Goal: Task Accomplishment & Management: Use online tool/utility

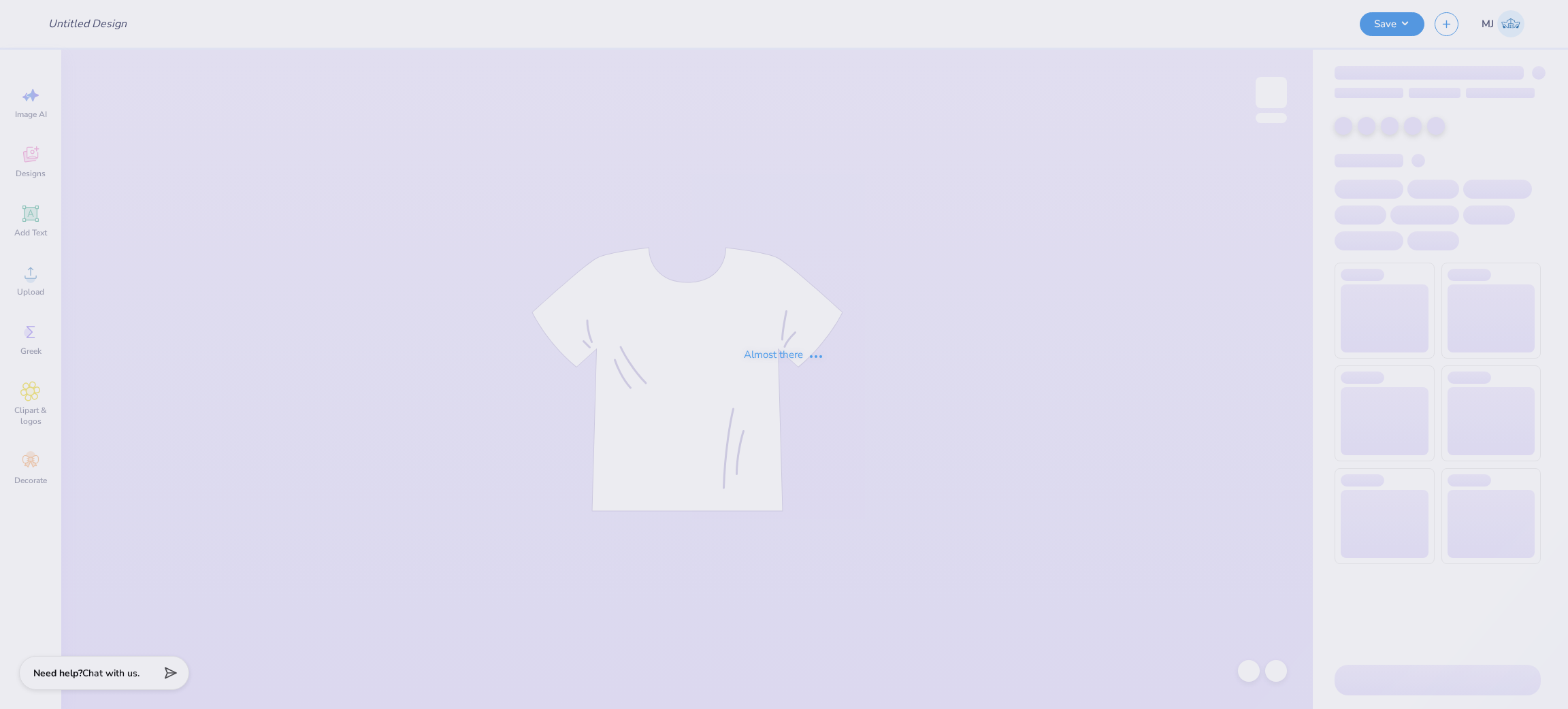
type input "star center mock"
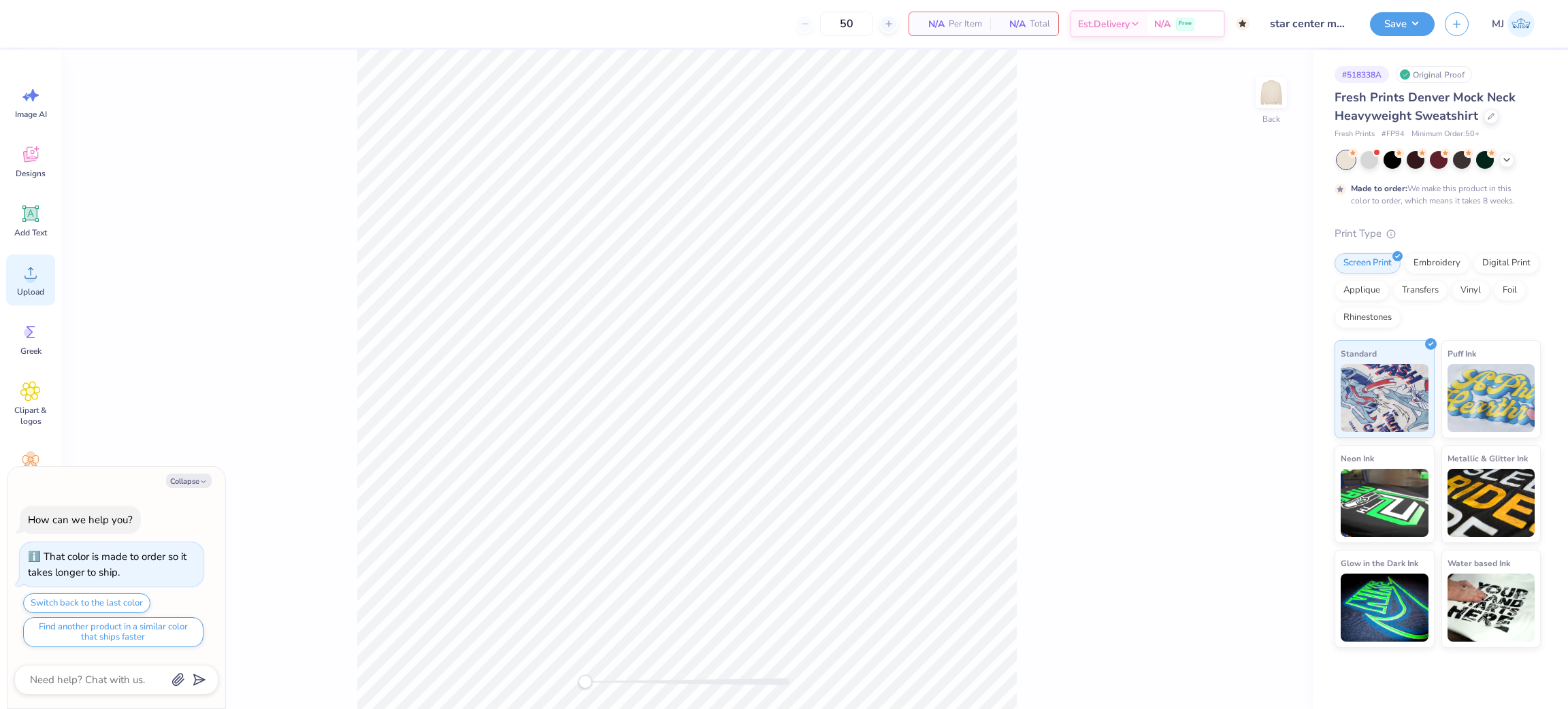
click at [36, 286] on span "Upload" at bounding box center [30, 292] width 27 height 11
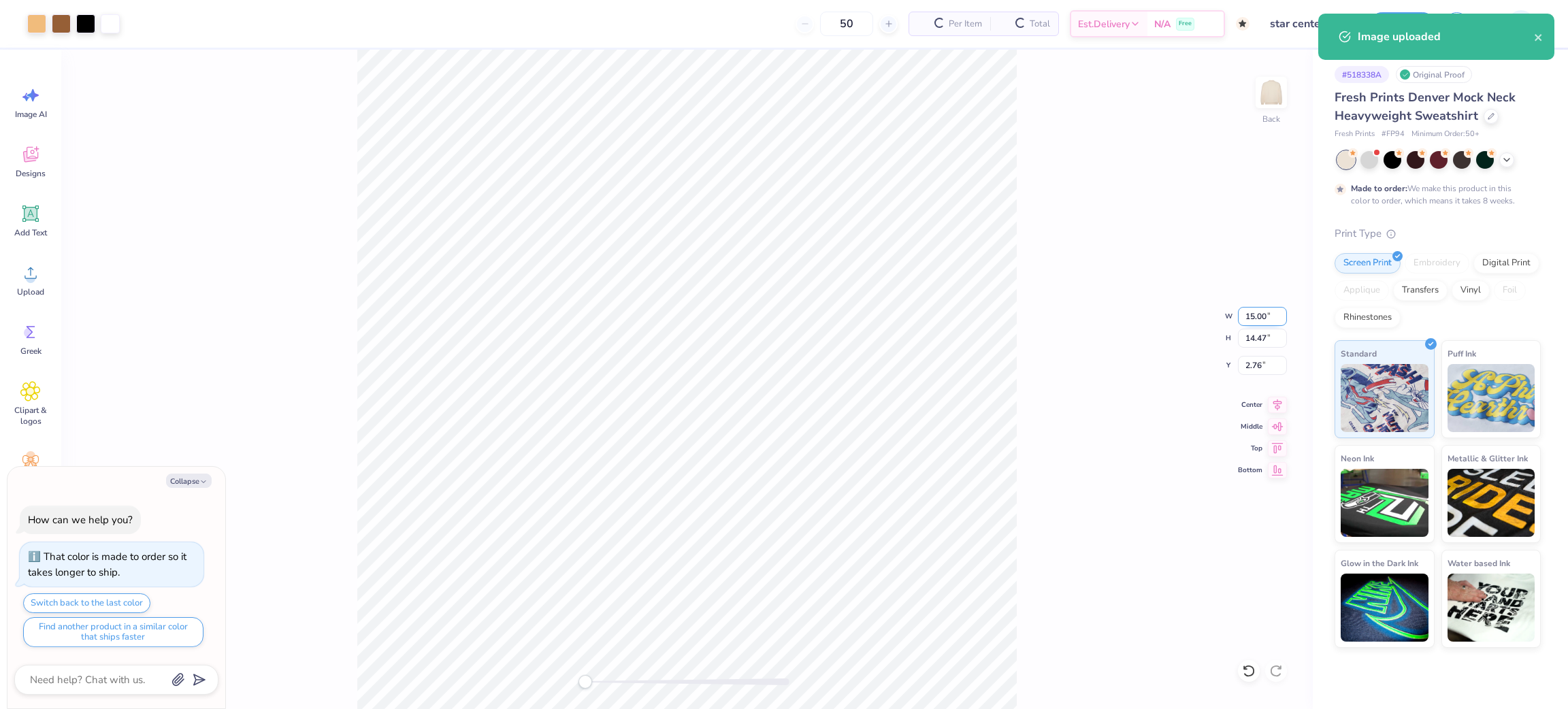
type textarea "x"
click at [1258, 308] on input "15.00" at bounding box center [1262, 316] width 49 height 20
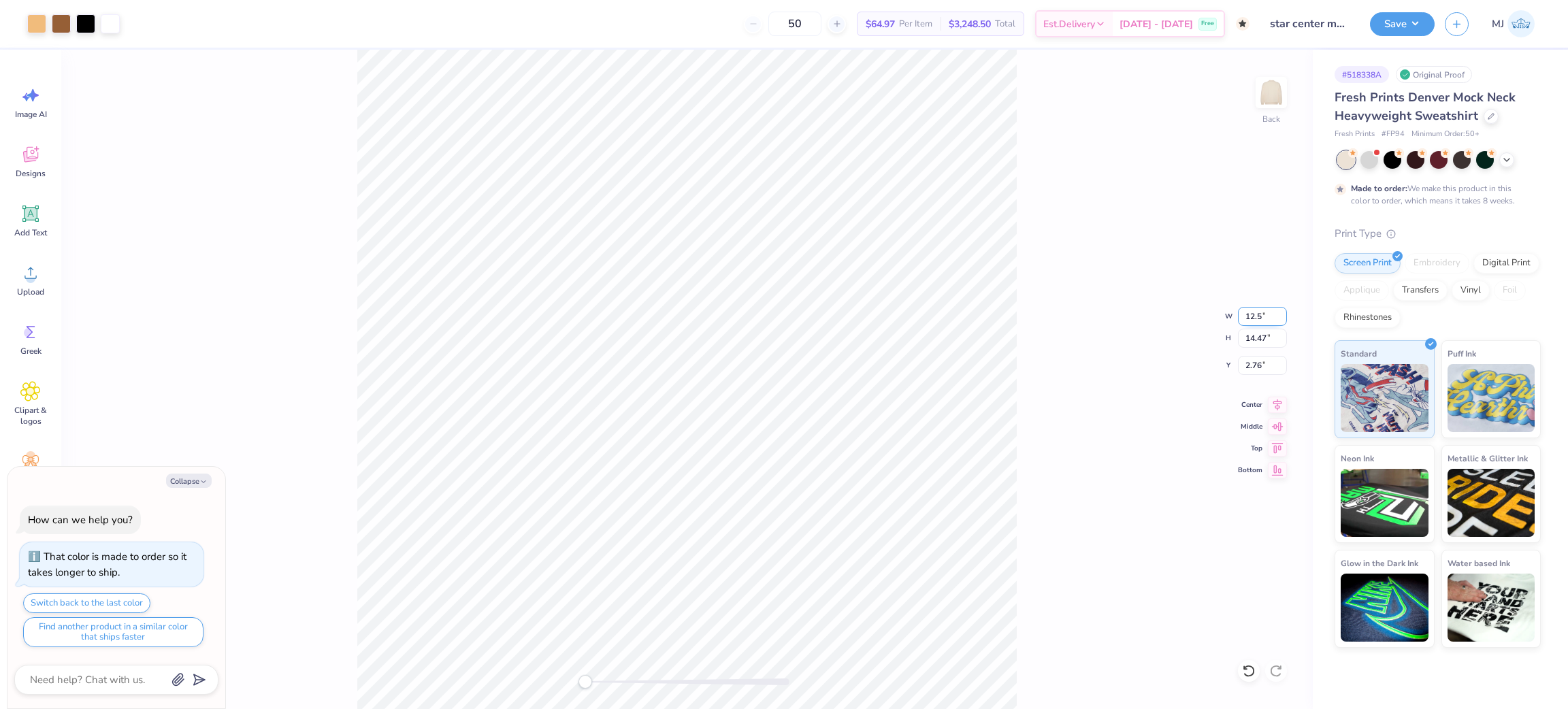
type input "12.5"
type textarea "x"
type input "12.50"
type input "12.06"
type input "3.97"
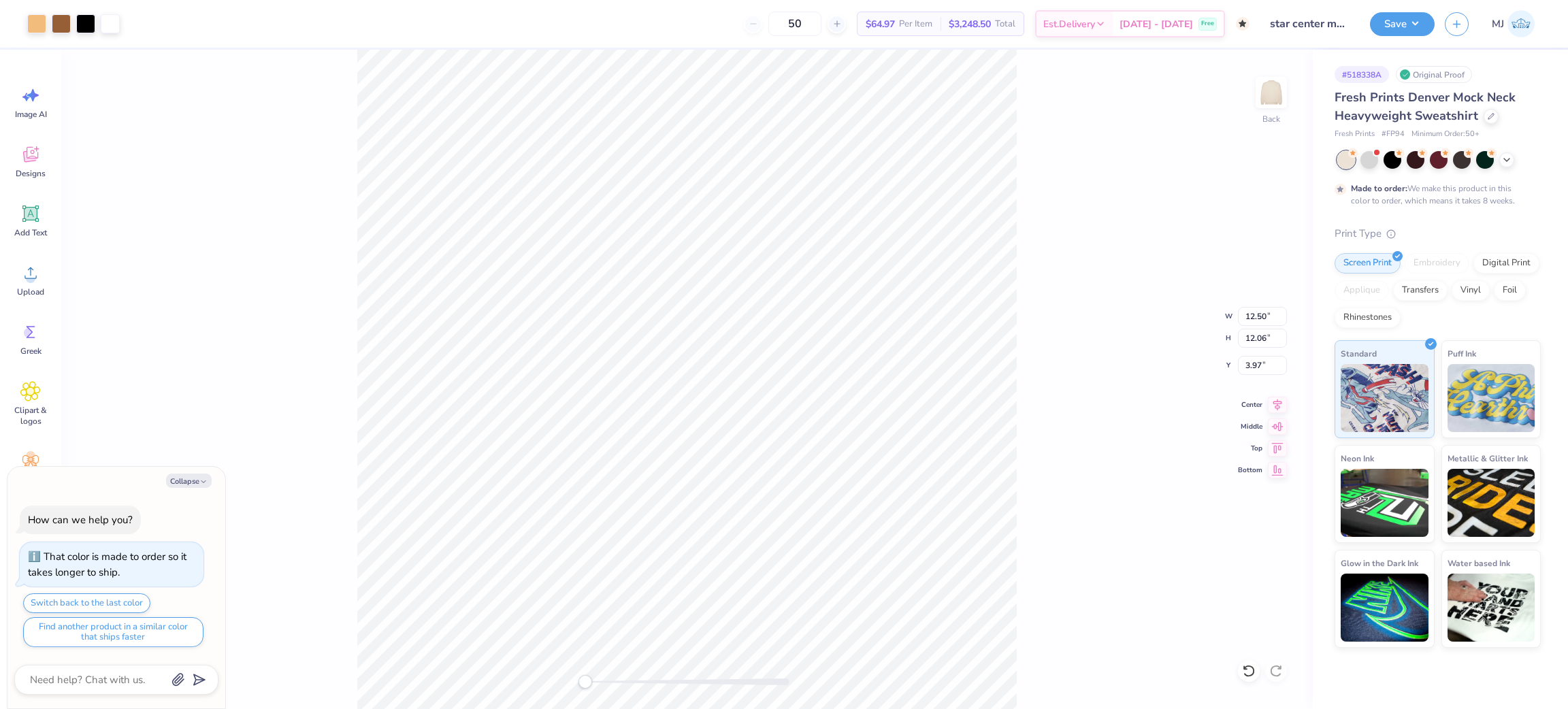
click at [1202, 361] on div "Back W 12.50 12.50 " H 12.06 12.06 " Y 3.97 3.97 " Center Middle Top Bottom" at bounding box center [687, 379] width 1252 height 660
type textarea "x"
click at [1258, 361] on input "3.97" at bounding box center [1262, 365] width 49 height 20
type input "3"
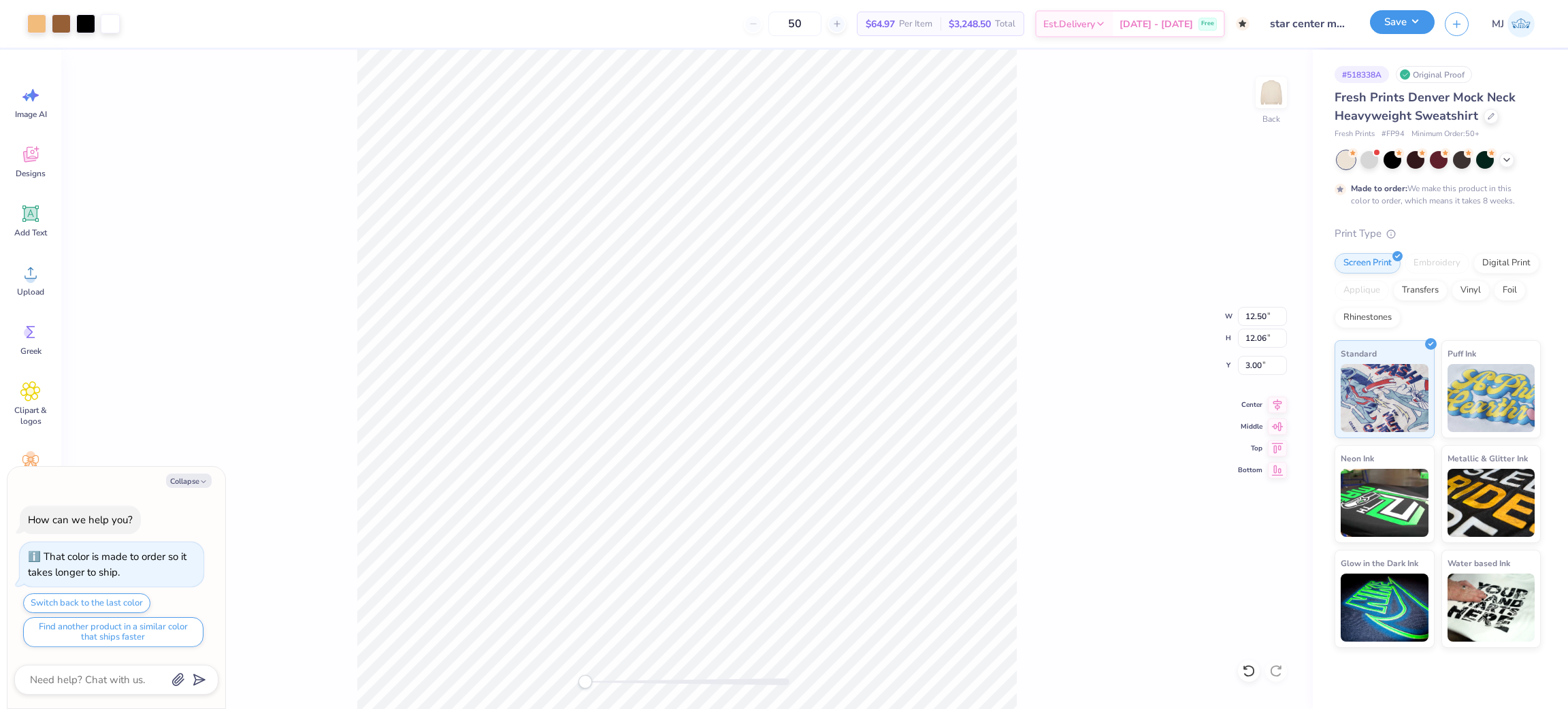
click at [1407, 26] on button "Save" at bounding box center [1403, 22] width 65 height 24
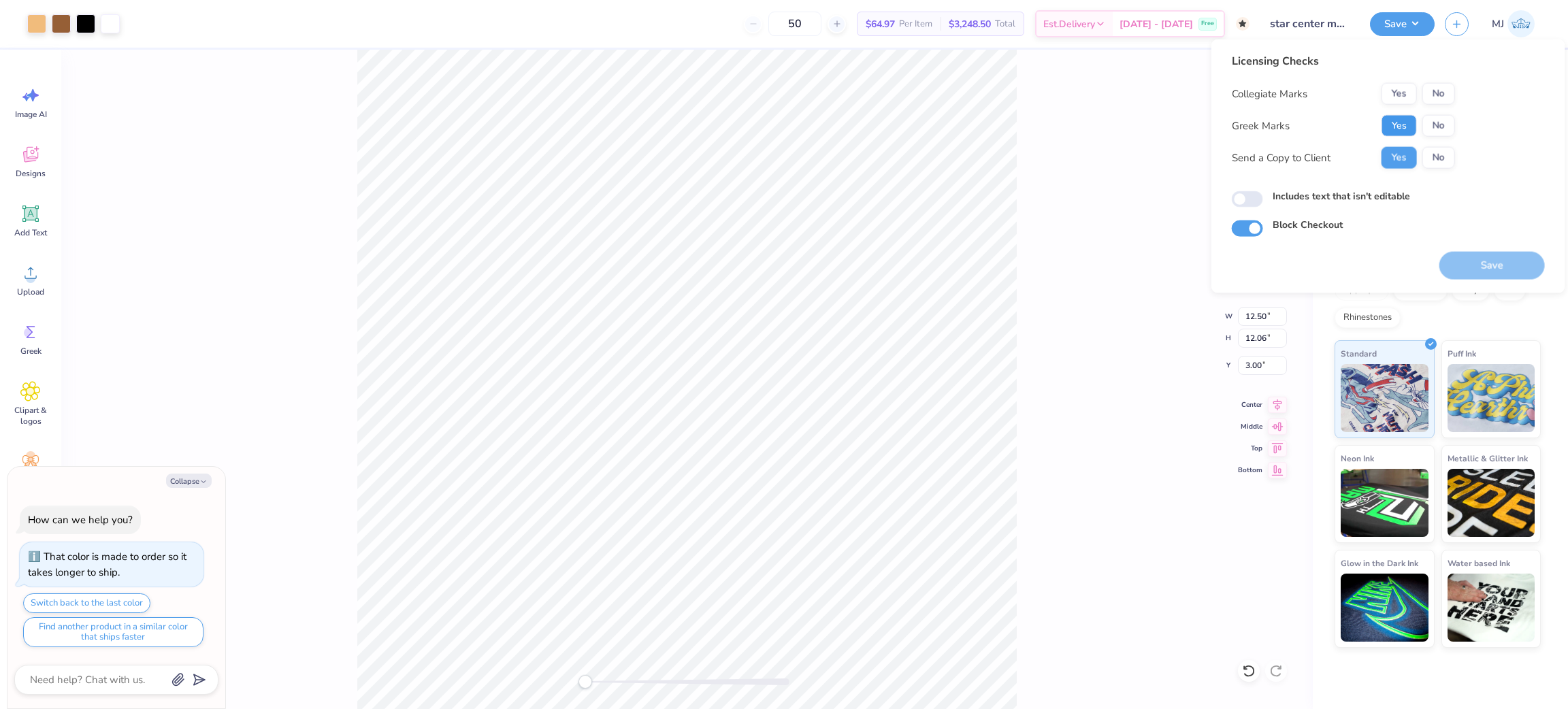
click at [1388, 125] on button "Yes" at bounding box center [1400, 125] width 35 height 21
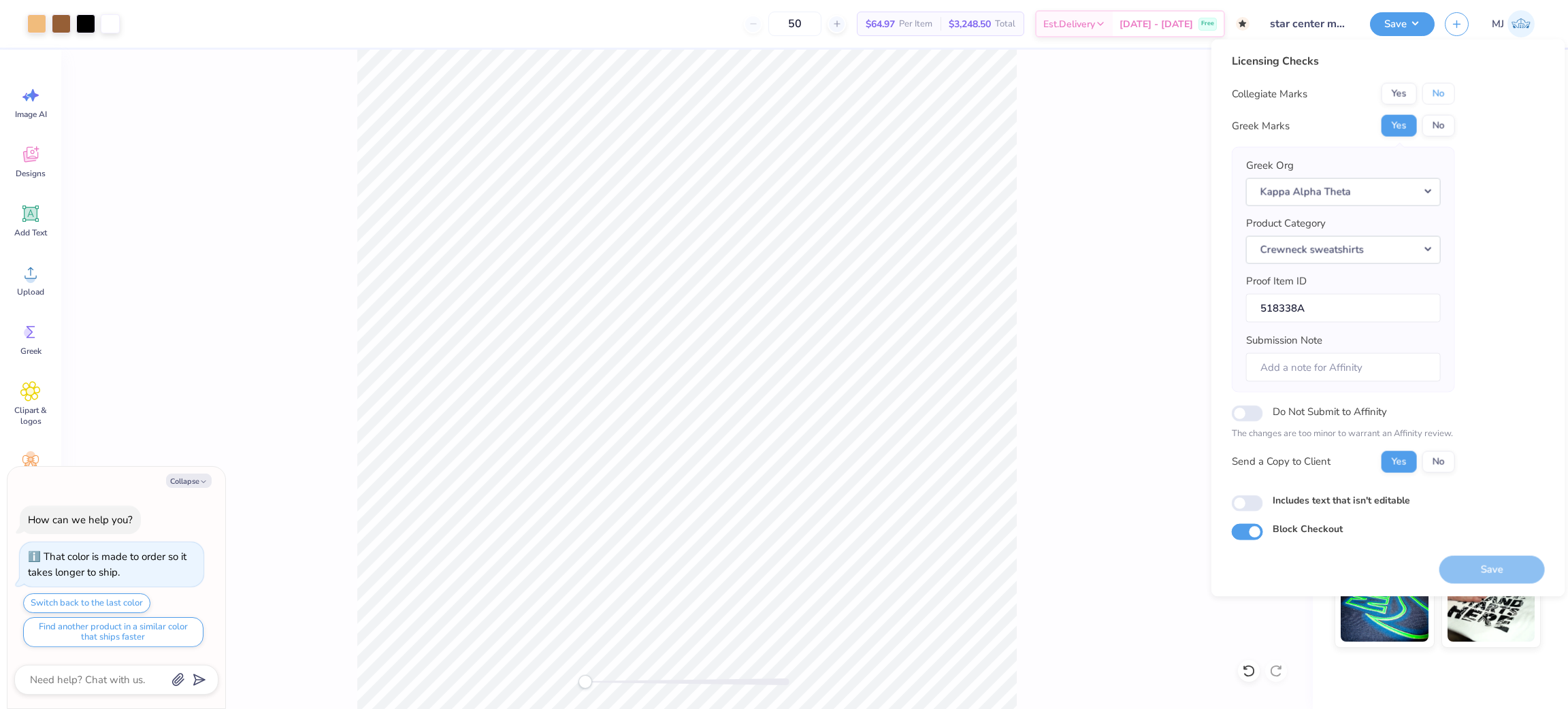
click at [1439, 96] on button "No" at bounding box center [1439, 93] width 33 height 21
click at [1497, 553] on div "Save" at bounding box center [1493, 562] width 106 height 43
click at [1497, 563] on button "Save" at bounding box center [1493, 570] width 106 height 28
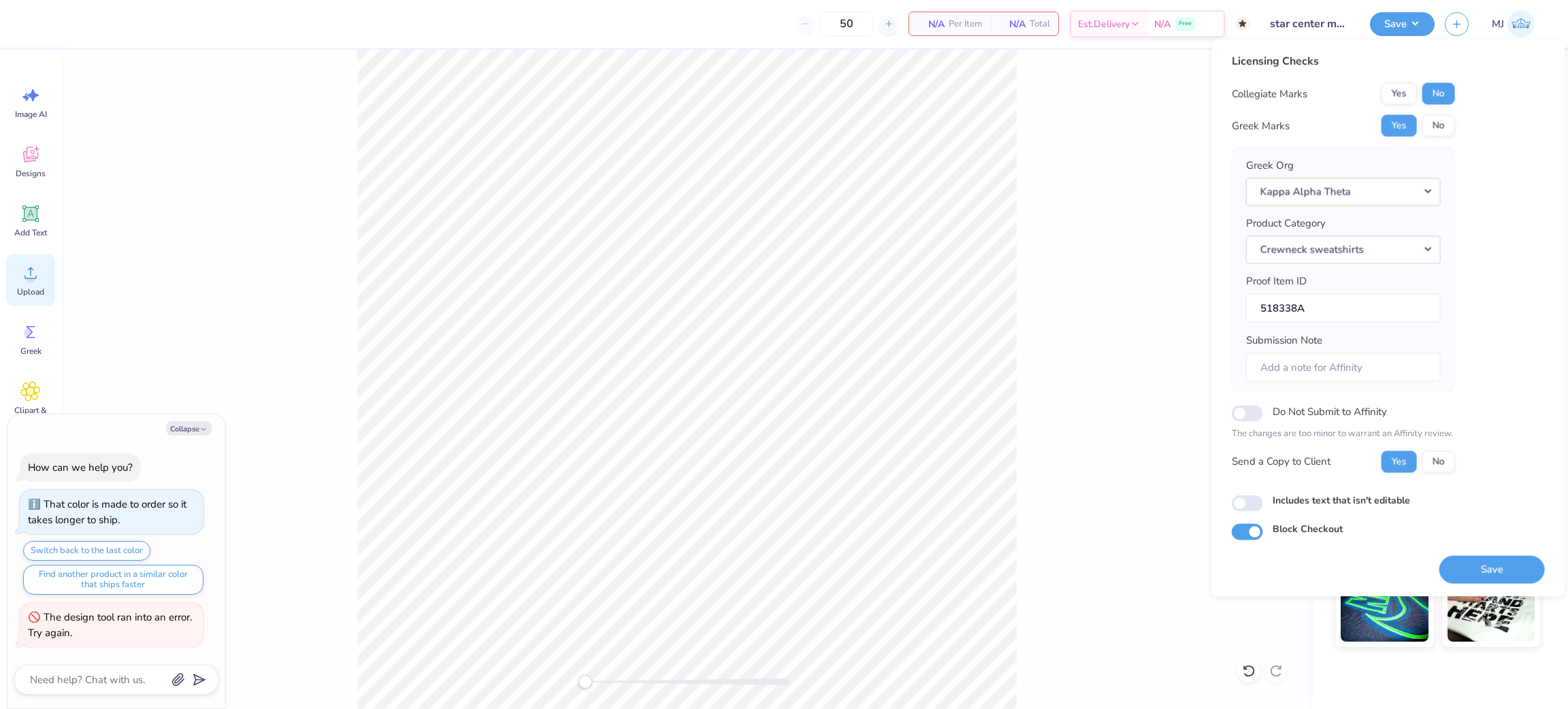
click at [32, 271] on icon at bounding box center [31, 273] width 20 height 20
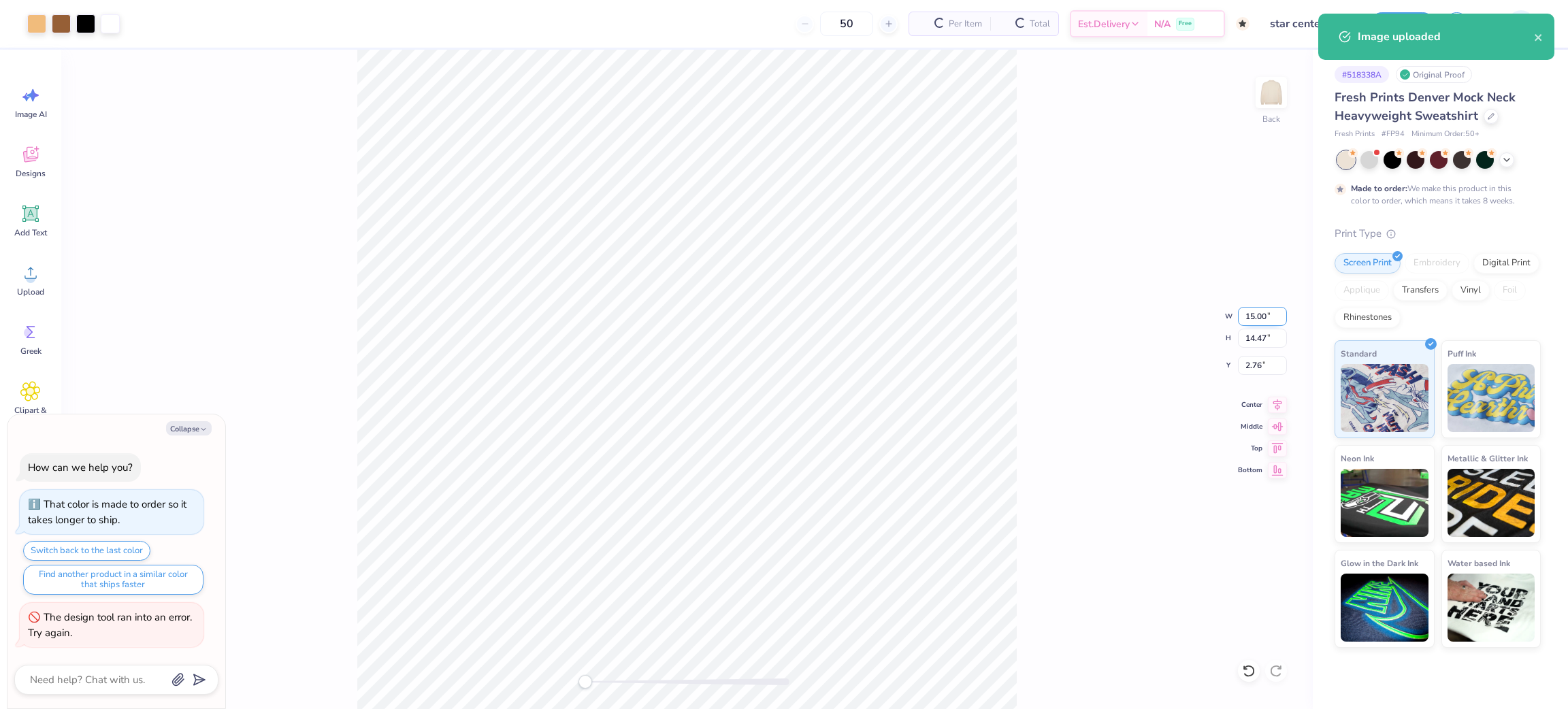
click at [1253, 309] on input "15.00" at bounding box center [1262, 316] width 49 height 20
type textarea "x"
click at [1253, 309] on input "15.00" at bounding box center [1262, 316] width 49 height 20
type input "12.5"
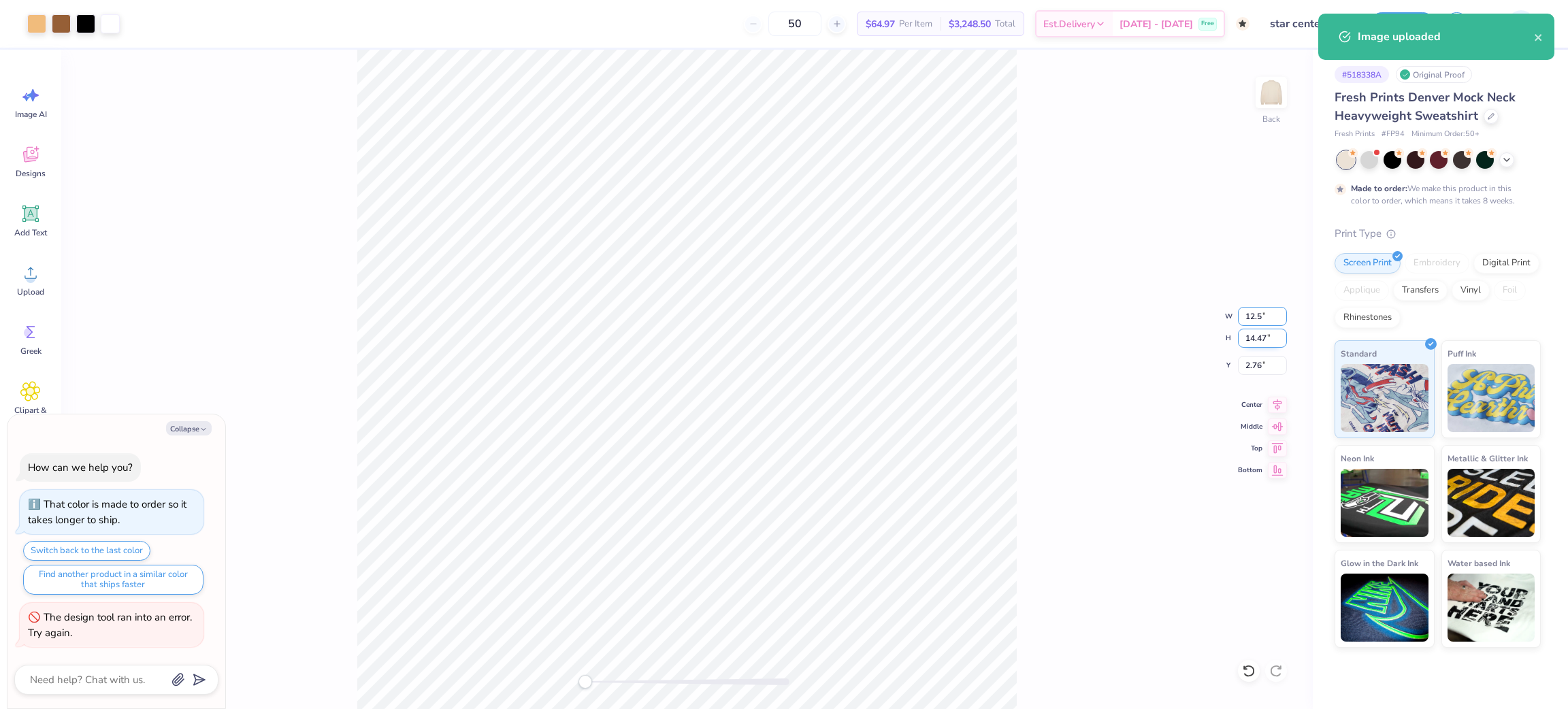
type textarea "x"
type input "12.50"
type input "12.06"
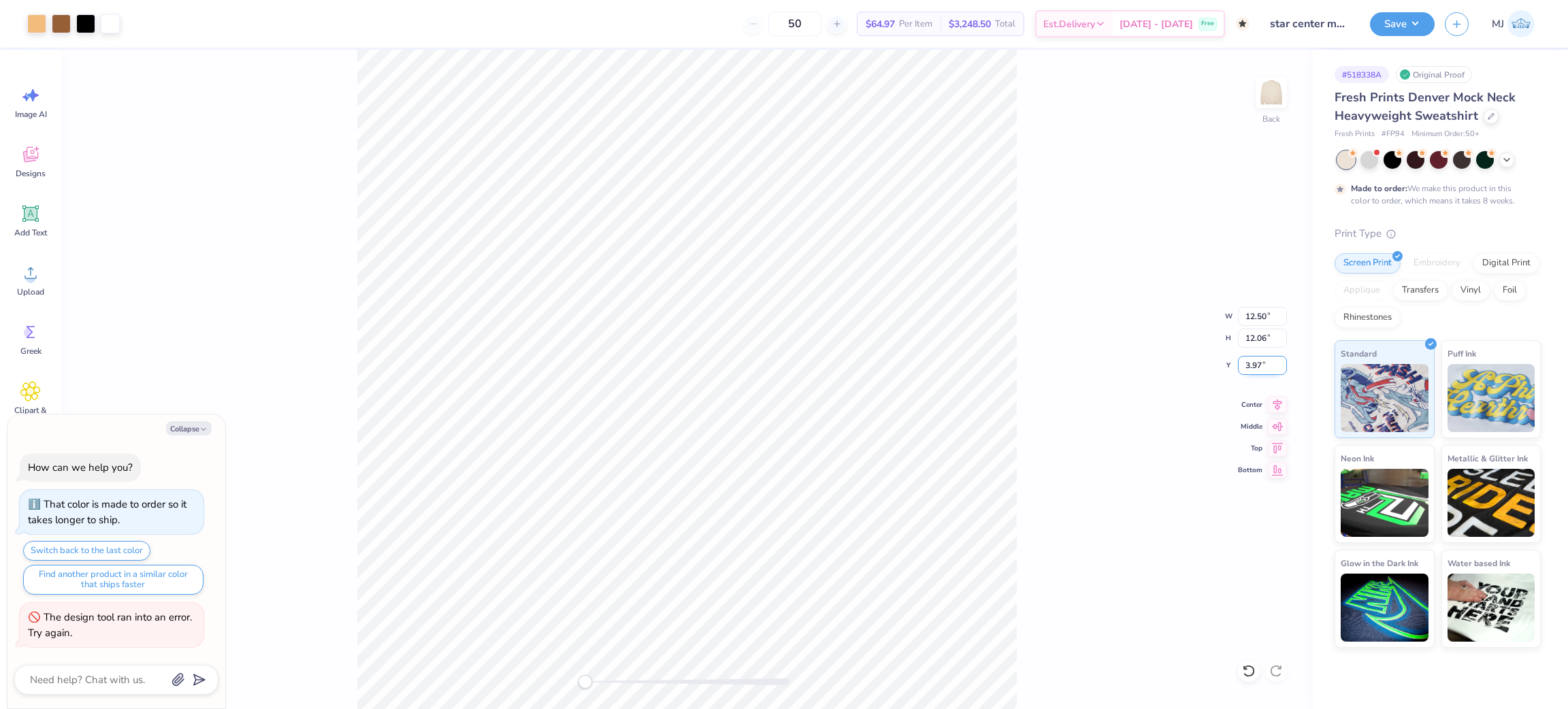
click at [1253, 366] on input "3.97" at bounding box center [1262, 365] width 49 height 20
type input "3"
click at [1126, 396] on div "Back W 12.50 12.50 " H 12.06 12.06 " Y 3 3 " Center Middle Top Bottom" at bounding box center [687, 379] width 1252 height 660
click at [1427, 17] on button "Save" at bounding box center [1403, 22] width 65 height 24
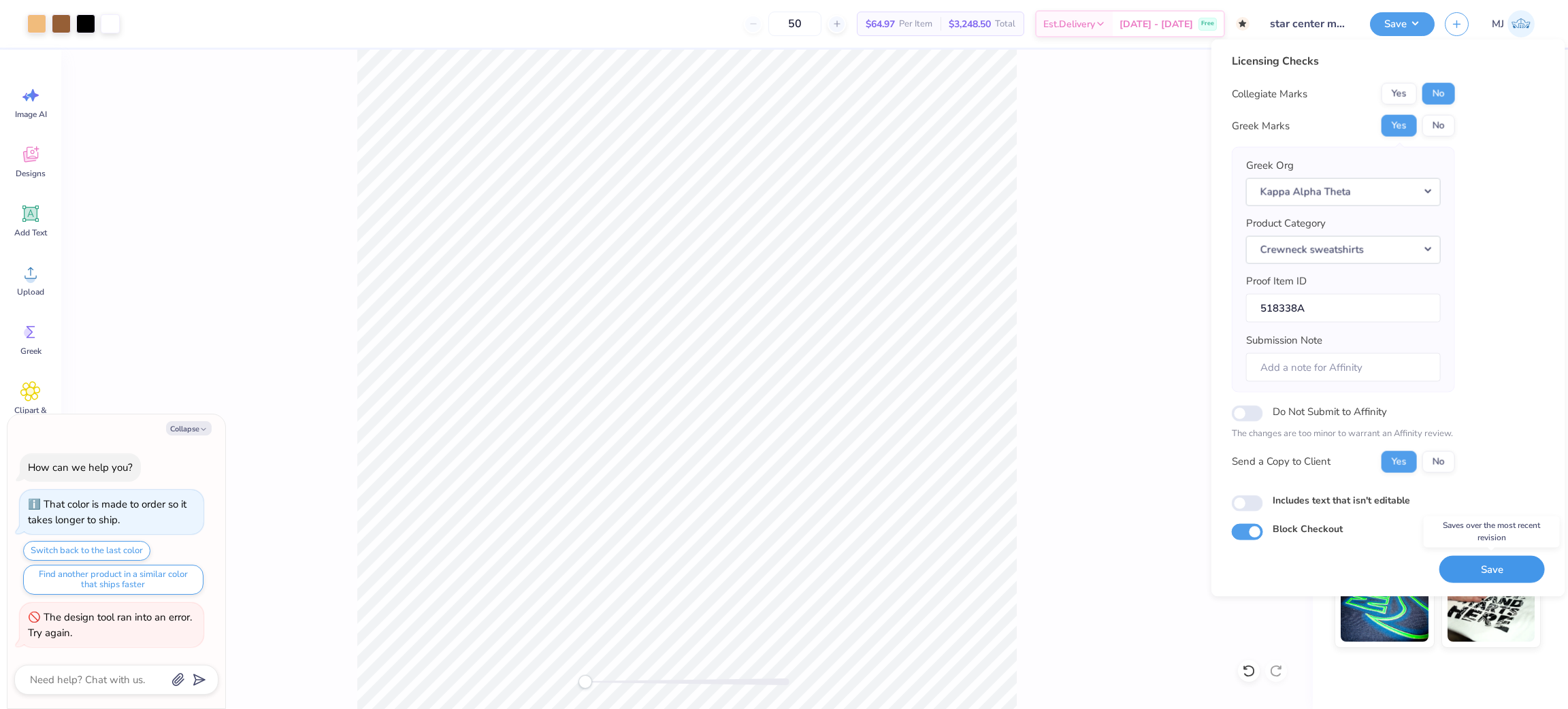
click at [1482, 568] on button "Save" at bounding box center [1493, 570] width 106 height 28
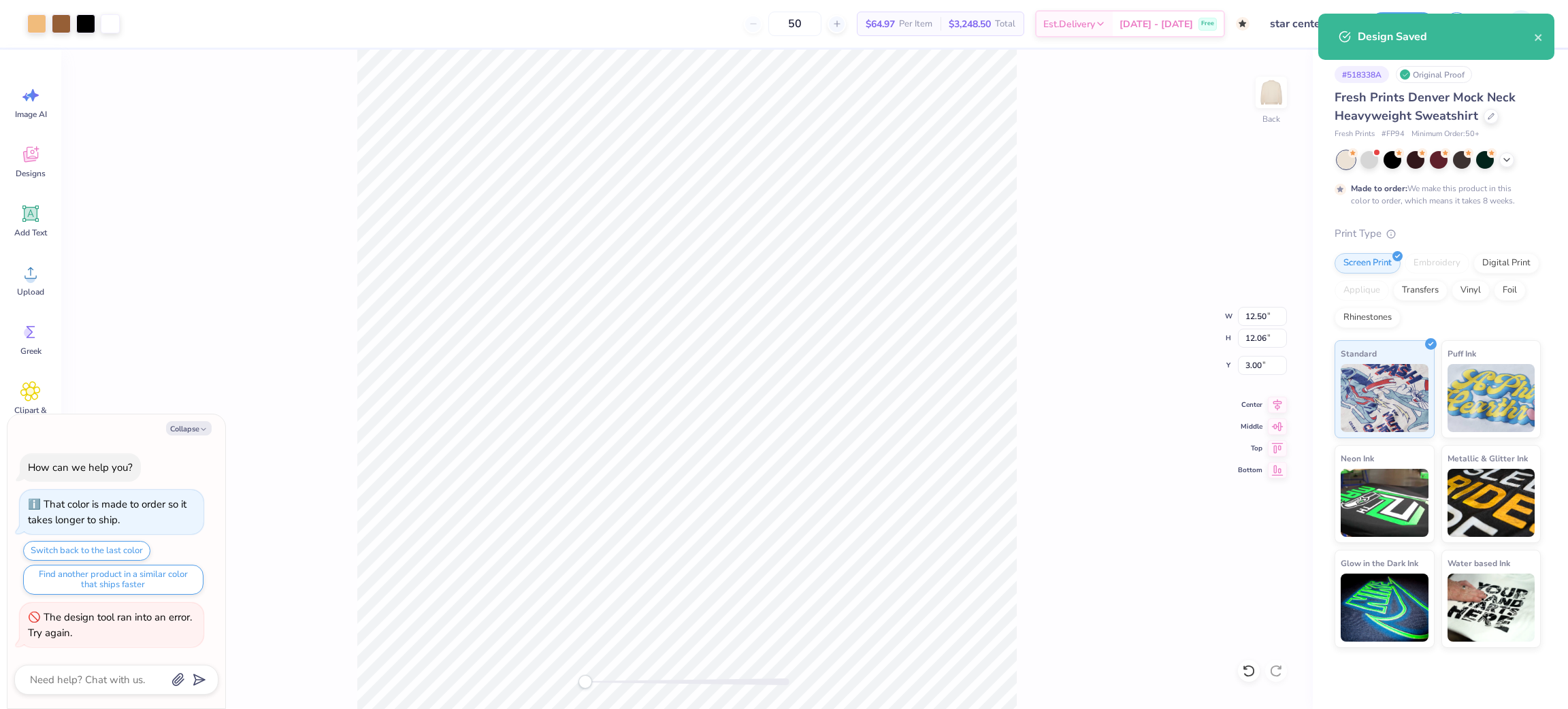
type textarea "x"
